Goal: Obtain resource: Download file/media

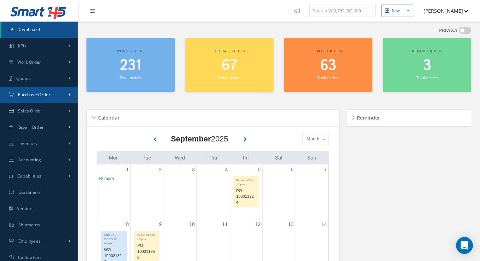
click at [50, 97] on span "Purchase Order" at bounding box center [34, 94] width 32 height 6
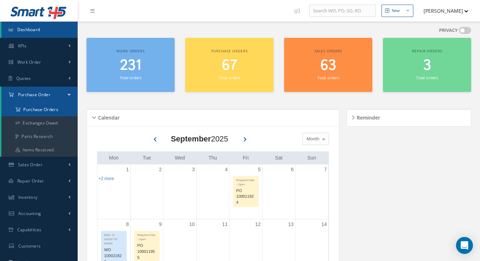
click at [47, 108] on a=1&status_id=2&status_id=3&status_id=5&collapsedFilters"] "Purchase Orders" at bounding box center [39, 109] width 76 height 13
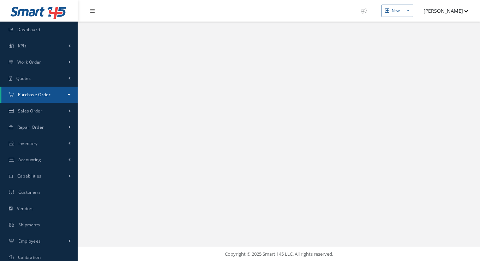
select select "25"
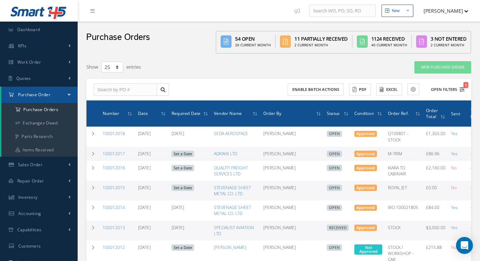
click at [437, 87] on button "Open Filters 1" at bounding box center [445, 90] width 40 height 12
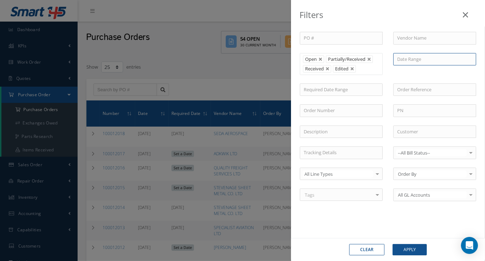
click at [421, 60] on input at bounding box center [435, 59] width 83 height 13
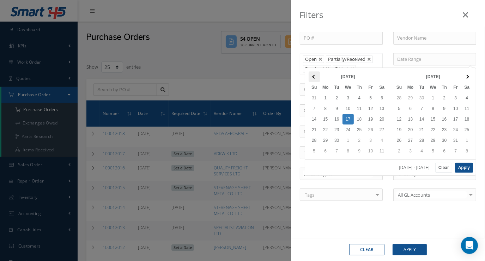
click at [315, 77] on span at bounding box center [314, 76] width 4 height 4
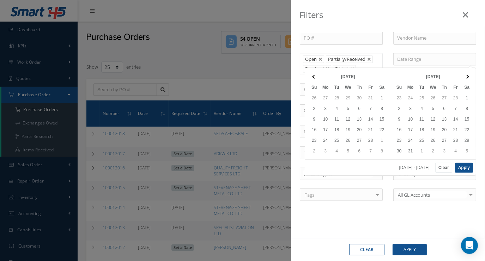
click at [315, 77] on span at bounding box center [314, 76] width 4 height 4
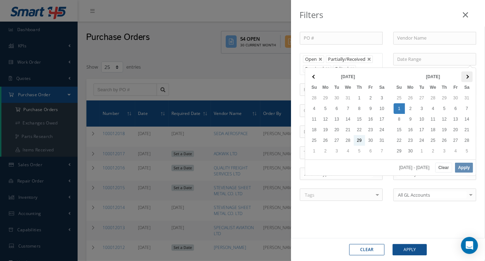
click at [469, 76] on span at bounding box center [467, 76] width 4 height 4
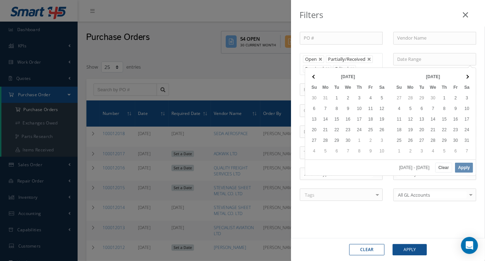
click at [469, 76] on span at bounding box center [467, 76] width 4 height 4
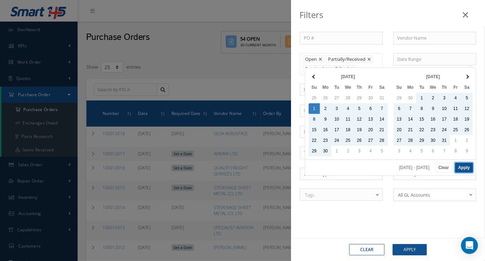
click at [462, 166] on button "Apply" at bounding box center [464, 167] width 18 height 10
type input "[DATE] - [DATE]"
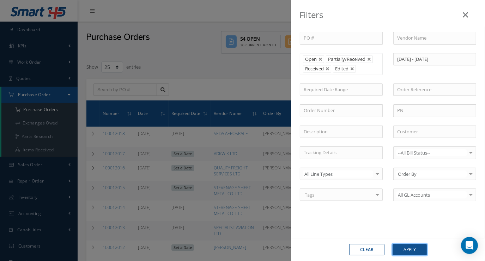
click at [417, 247] on button "Apply" at bounding box center [410, 249] width 34 height 11
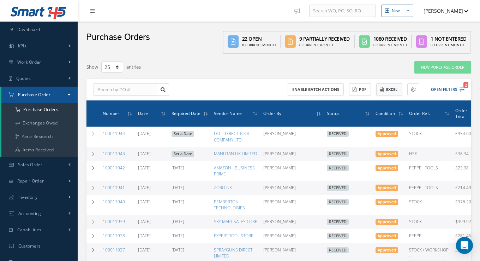
click at [390, 87] on button "Excel" at bounding box center [389, 89] width 26 height 12
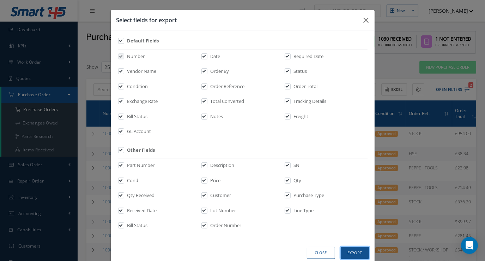
click at [347, 251] on button "Export" at bounding box center [355, 252] width 28 height 12
